Goal: Obtain resource: Download file/media

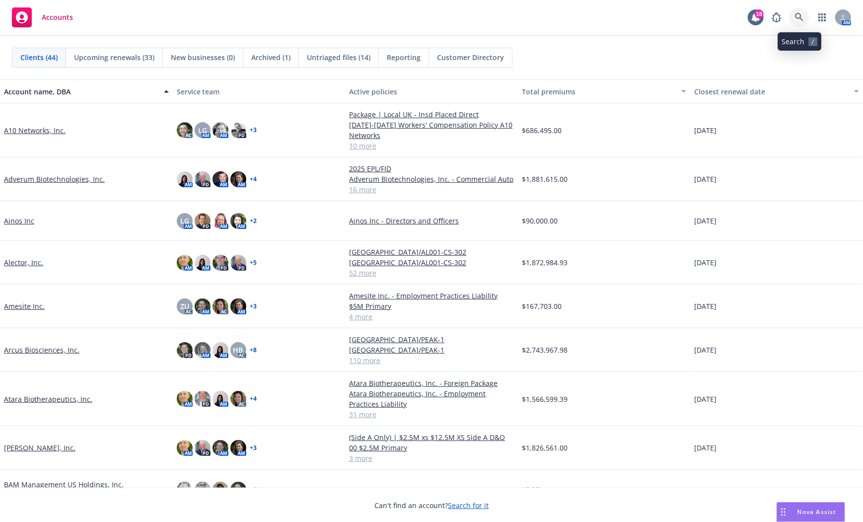
click at [798, 15] on icon at bounding box center [799, 17] width 9 height 9
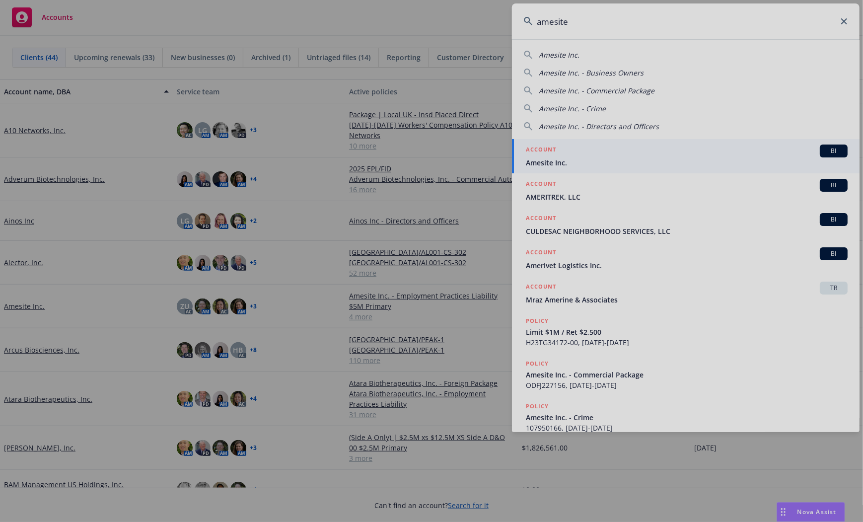
type input "amesite"
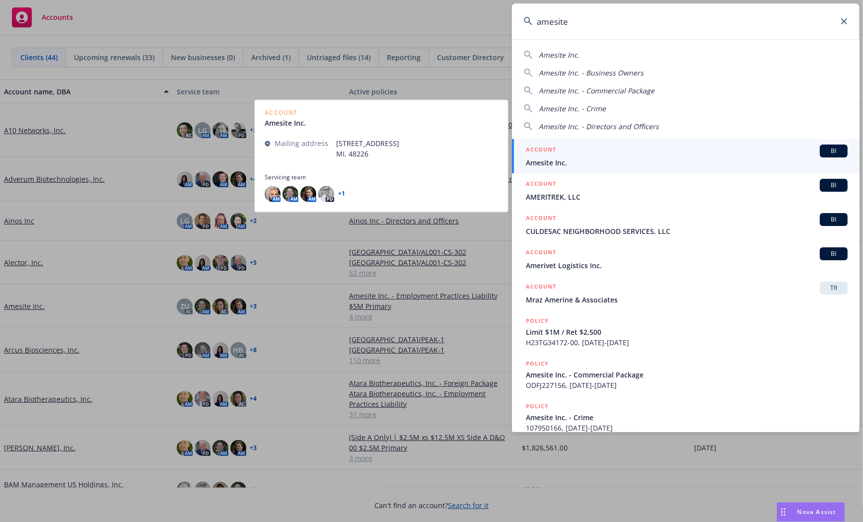
click at [562, 162] on span "Amesite Inc." at bounding box center [687, 162] width 322 height 10
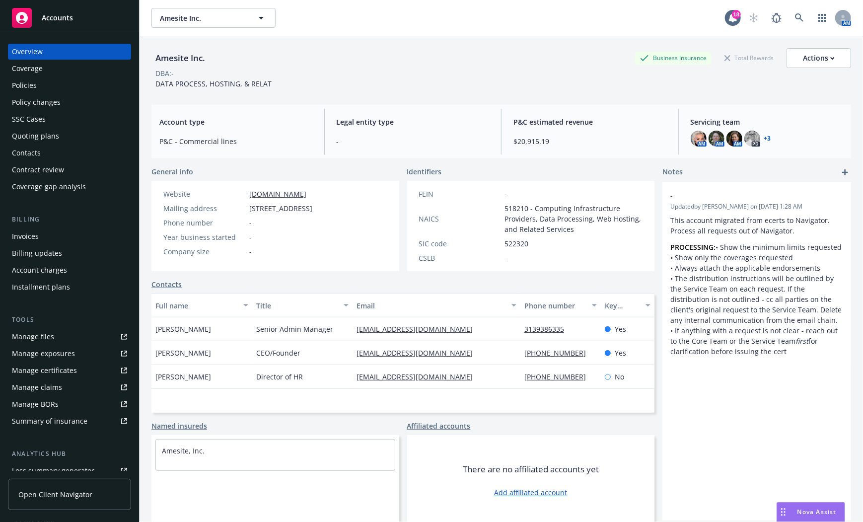
click at [20, 87] on div "Policies" at bounding box center [24, 85] width 25 height 16
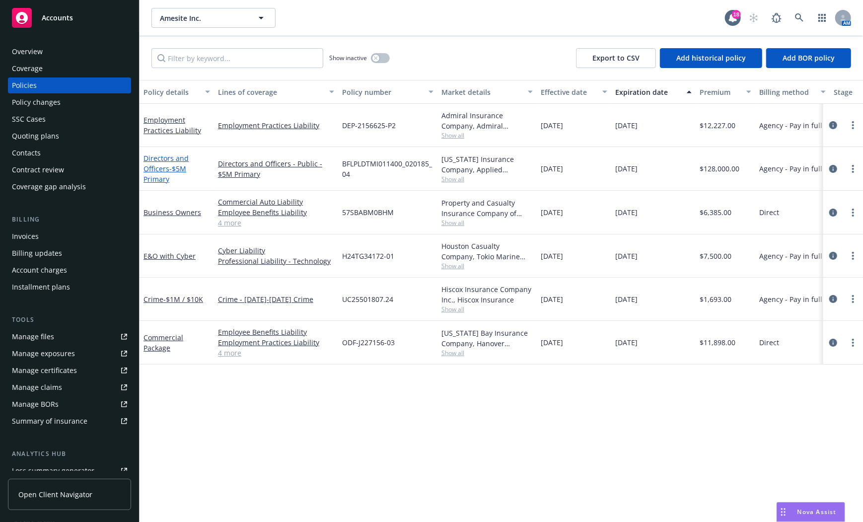
click at [158, 167] on link "Directors and Officers - $5M Primary" at bounding box center [165, 168] width 45 height 30
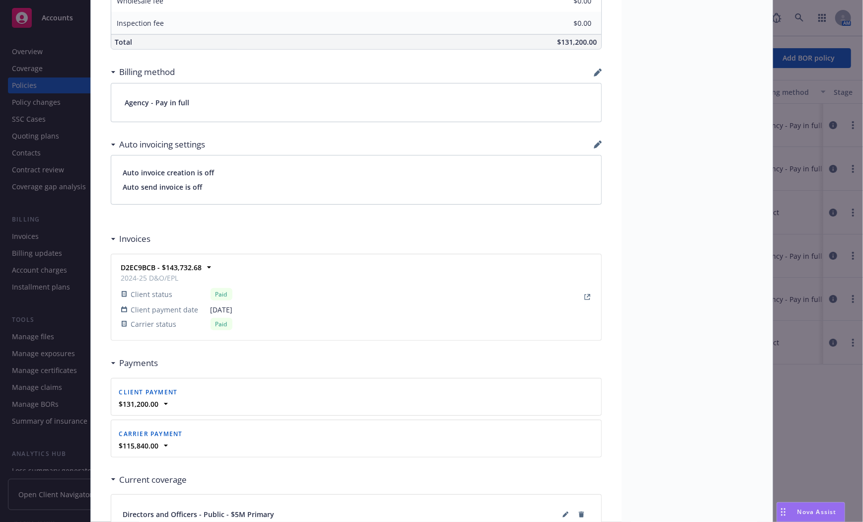
scroll to position [879, 0]
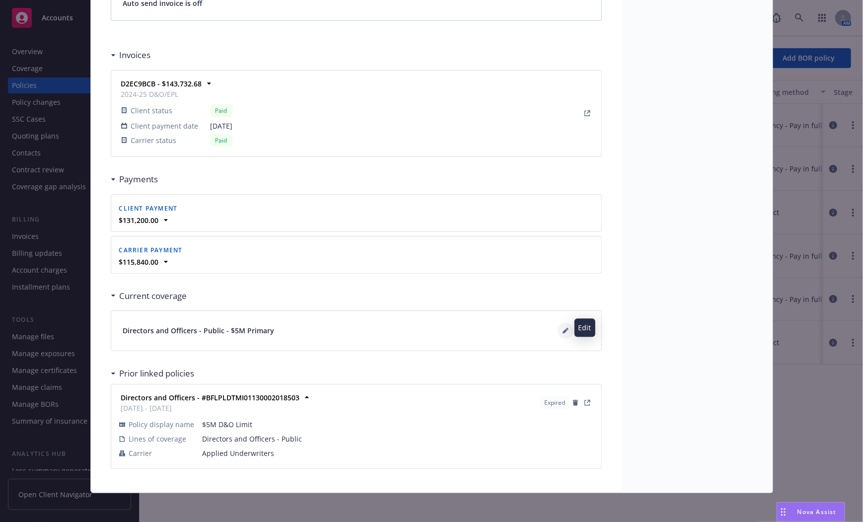
click at [562, 330] on icon at bounding box center [564, 331] width 5 height 5
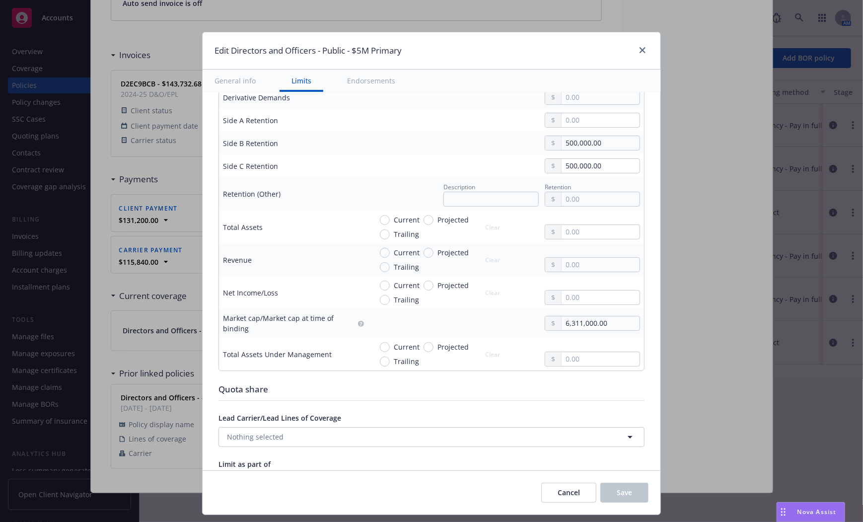
scroll to position [347, 0]
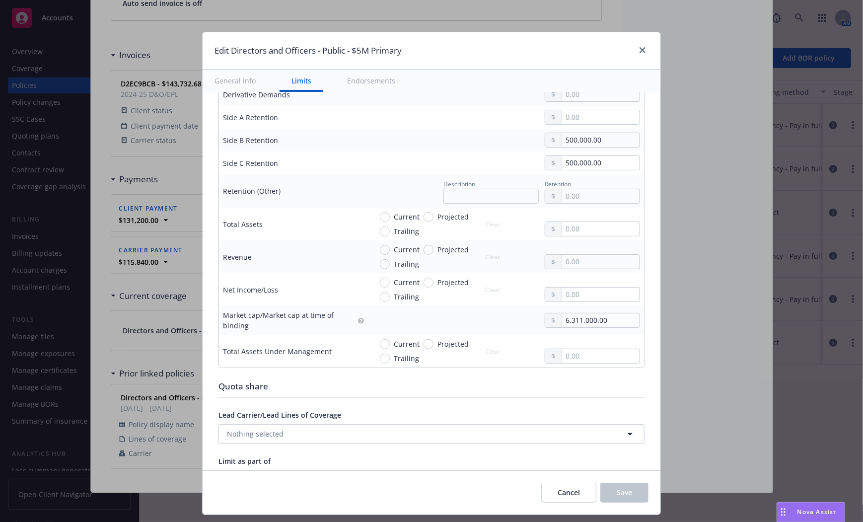
click at [371, 47] on h1 "Edit Directors and Officers - Public - $5M Primary" at bounding box center [307, 50] width 187 height 13
click at [639, 51] on icon "close" at bounding box center [642, 50] width 6 height 6
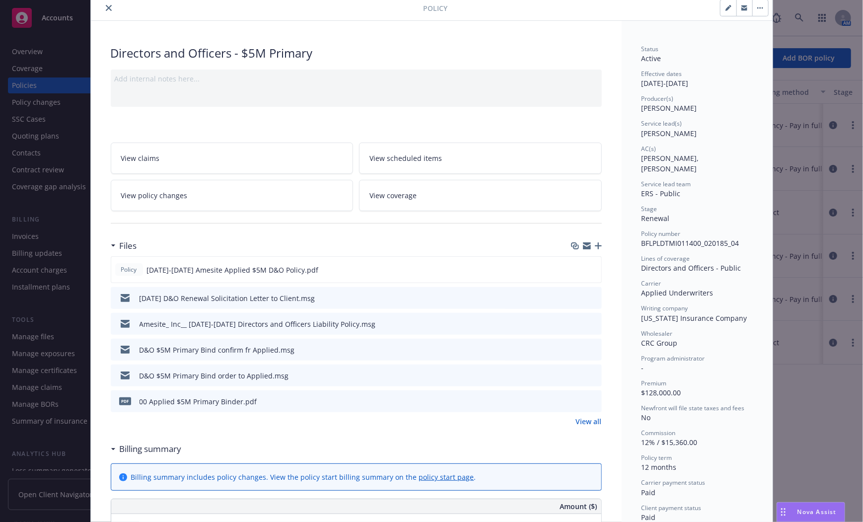
scroll to position [0, 0]
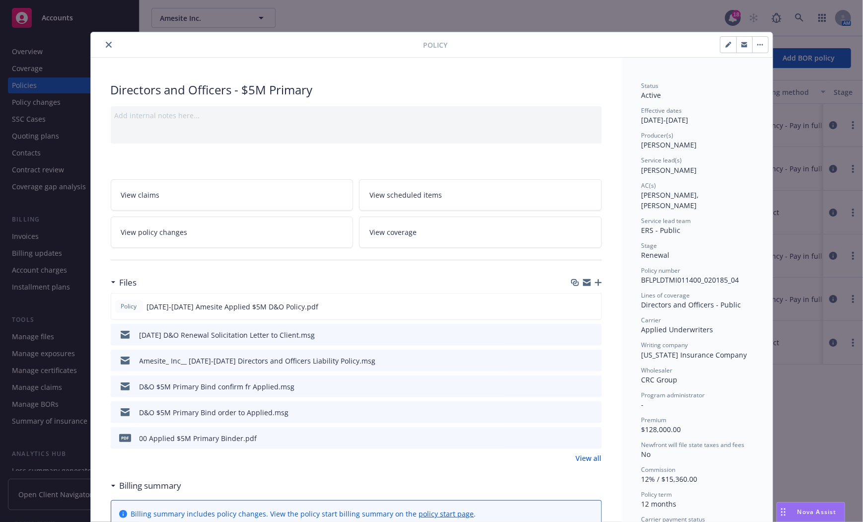
click at [103, 49] on button "close" at bounding box center [109, 45] width 12 height 12
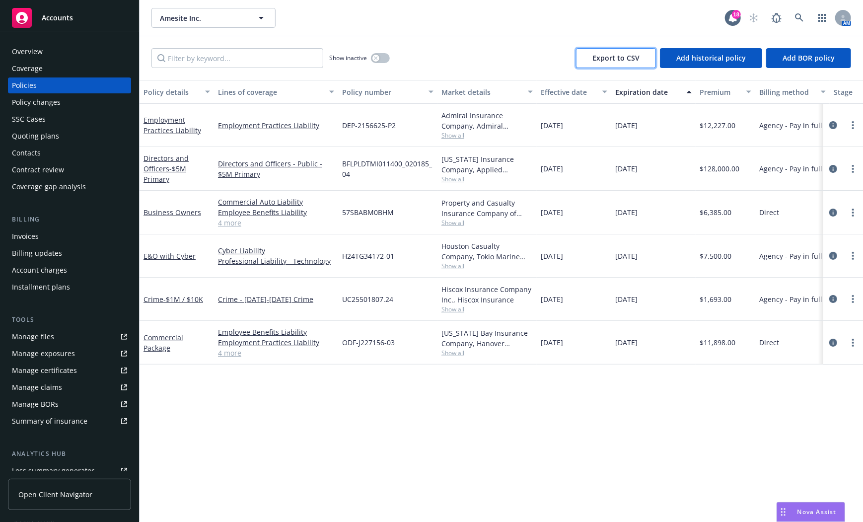
click at [612, 62] on span "Export to CSV" at bounding box center [615, 57] width 47 height 9
